Goal: Connect with others: Connect with other users

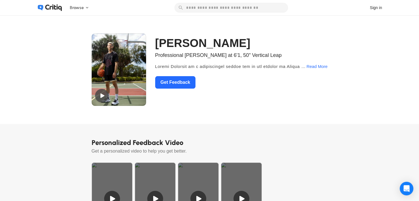
click at [130, 75] on img at bounding box center [119, 69] width 54 height 73
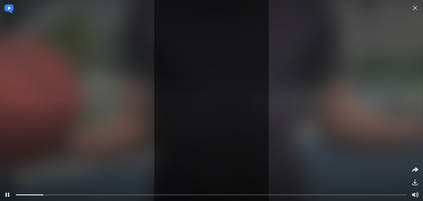
click at [134, 192] on div at bounding box center [211, 195] width 416 height 8
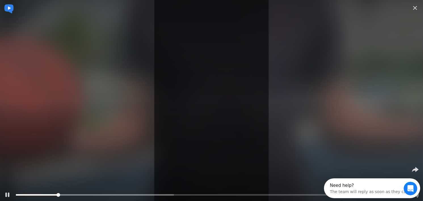
click at [174, 195] on div at bounding box center [211, 194] width 391 height 1
click at [173, 194] on div at bounding box center [211, 194] width 391 height 1
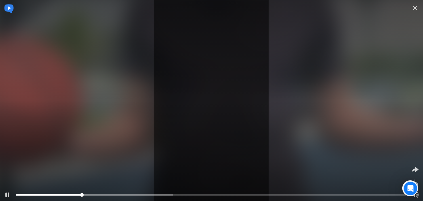
click at [173, 194] on div at bounding box center [211, 194] width 391 height 1
click at [171, 193] on div at bounding box center [211, 195] width 391 height 6
click at [152, 196] on div at bounding box center [211, 195] width 391 height 6
click at [406, 5] on div at bounding box center [211, 101] width 634 height 302
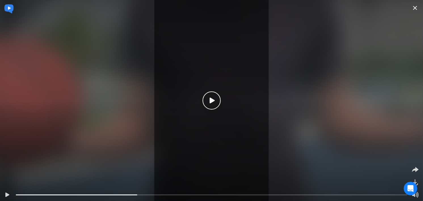
click at [416, 8] on icon at bounding box center [414, 8] width 7 height 7
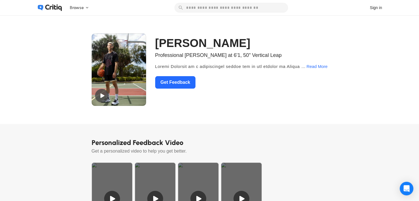
click at [130, 54] on img at bounding box center [119, 69] width 54 height 73
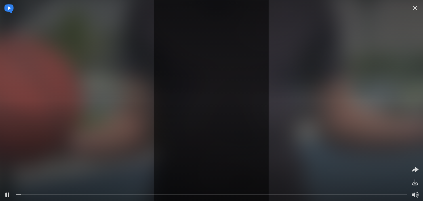
click at [166, 37] on div at bounding box center [211, 101] width 634 height 302
